Goal: Navigation & Orientation: Find specific page/section

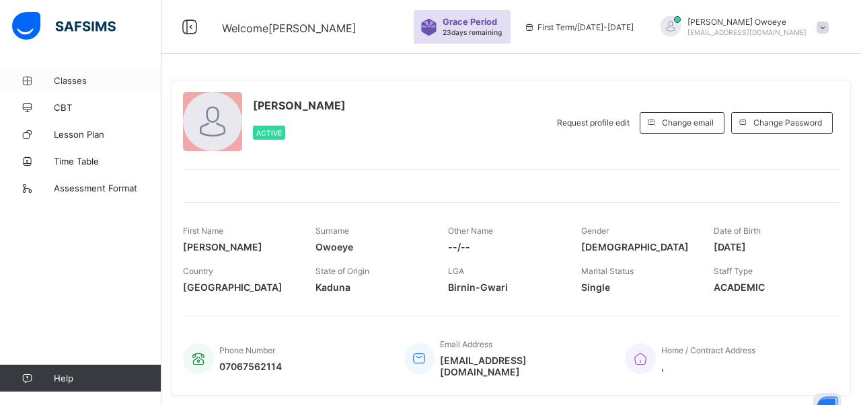
click at [93, 84] on span "Classes" at bounding box center [108, 80] width 108 height 11
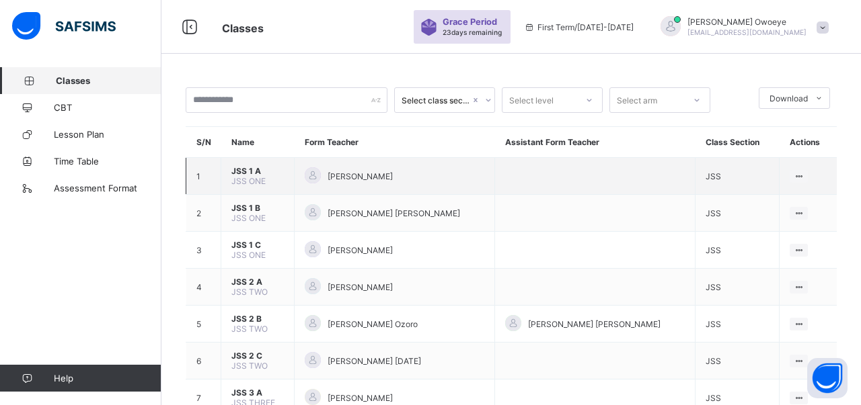
click at [247, 176] on span "JSS 1 A" at bounding box center [257, 171] width 52 height 10
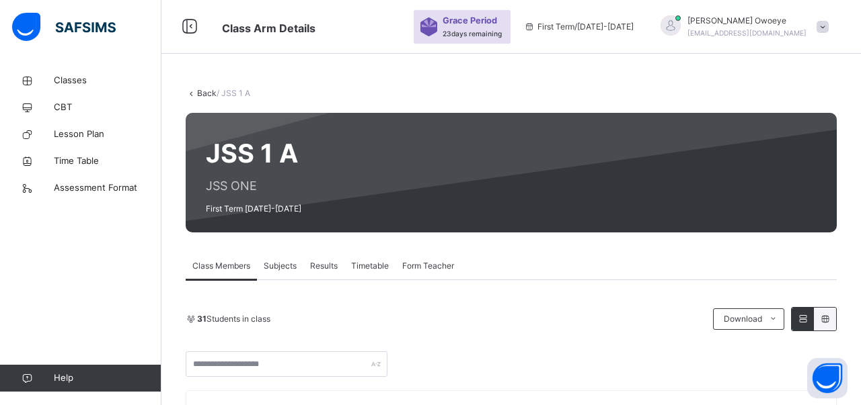
click at [201, 93] on link "Back" at bounding box center [206, 93] width 19 height 10
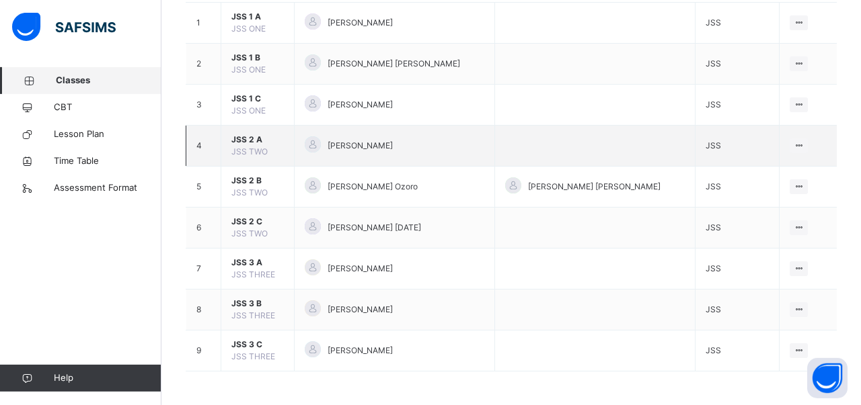
scroll to position [167, 0]
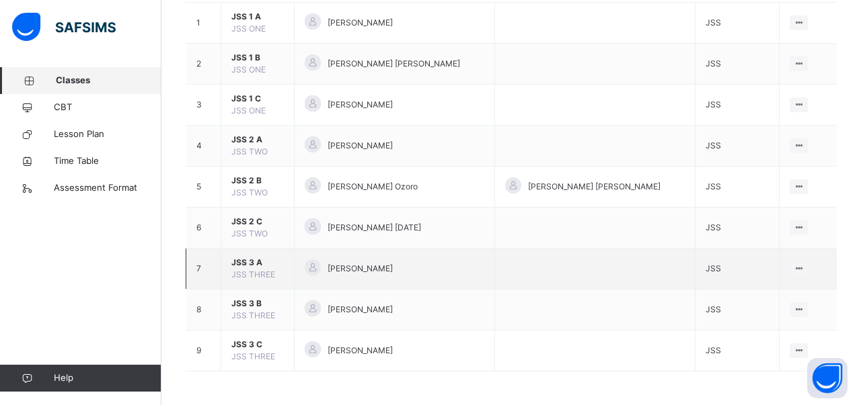
click at [251, 262] on span "JSS 3 A" at bounding box center [257, 263] width 52 height 12
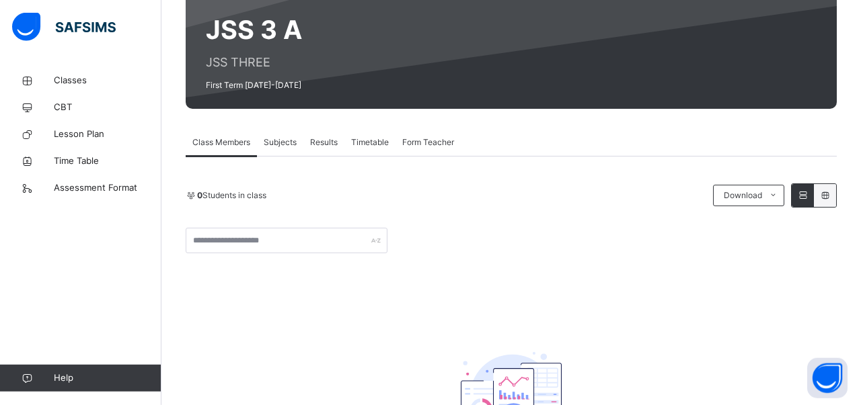
scroll to position [118, 0]
